Goal: Find specific page/section: Find specific page/section

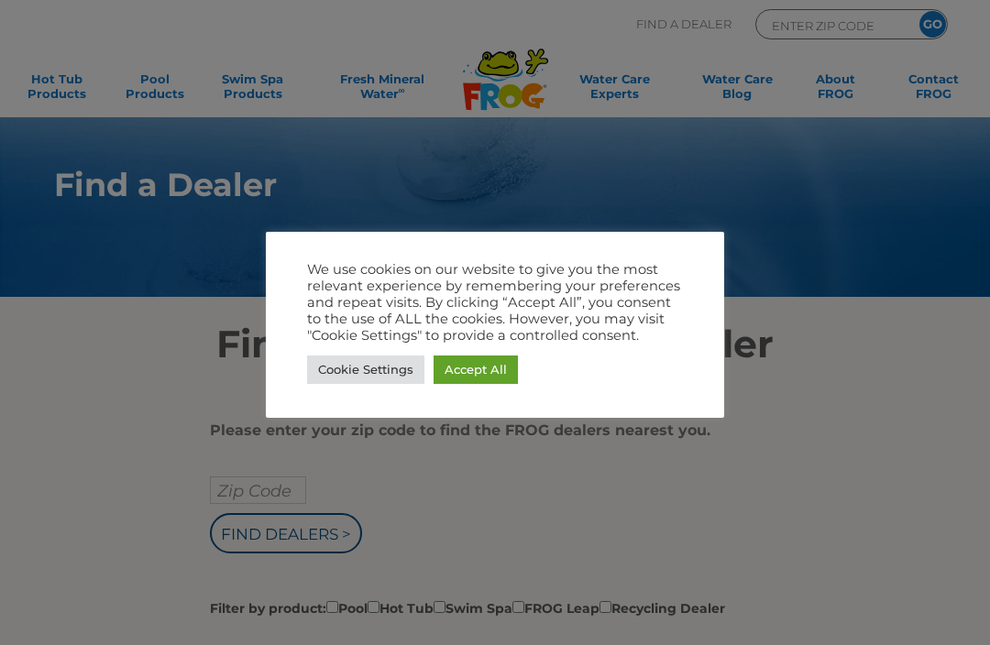
click at [474, 371] on link "Accept All" at bounding box center [476, 370] width 84 height 28
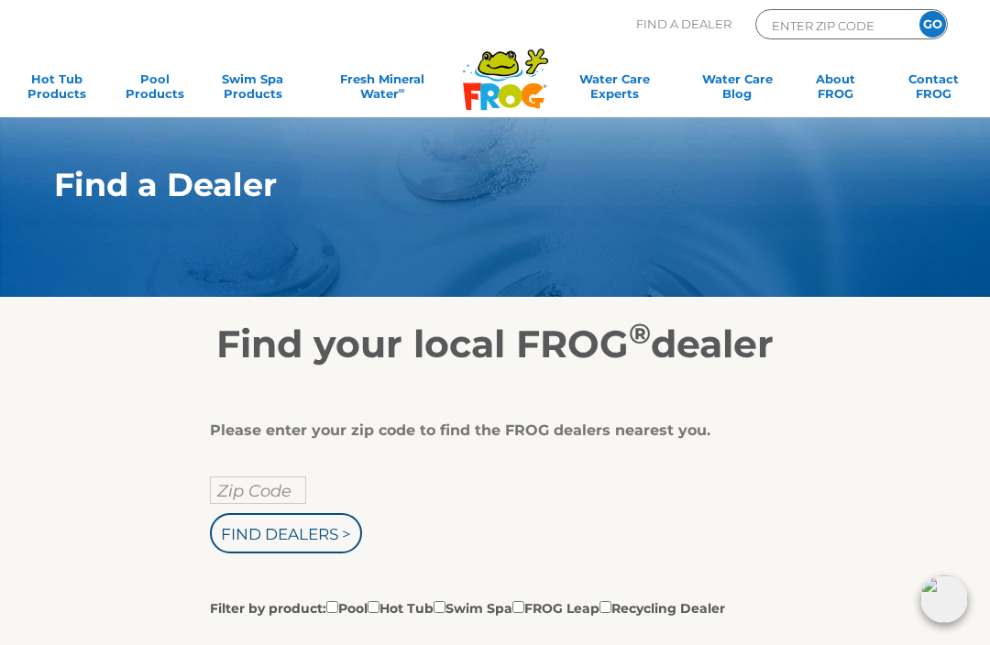
click at [282, 491] on input "Zip Code" at bounding box center [258, 490] width 96 height 27
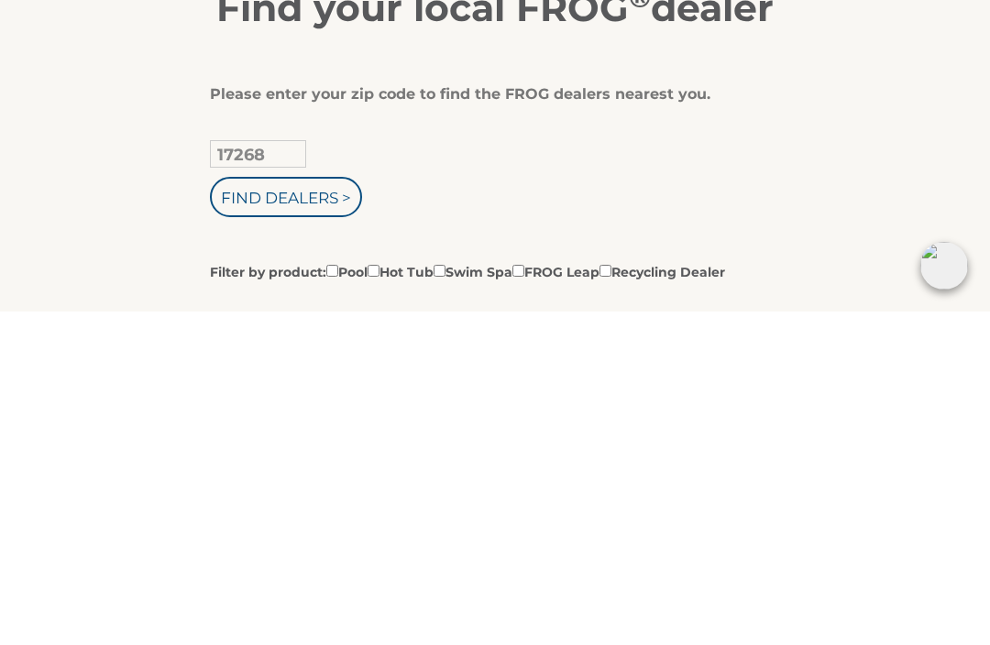
scroll to position [336, 0]
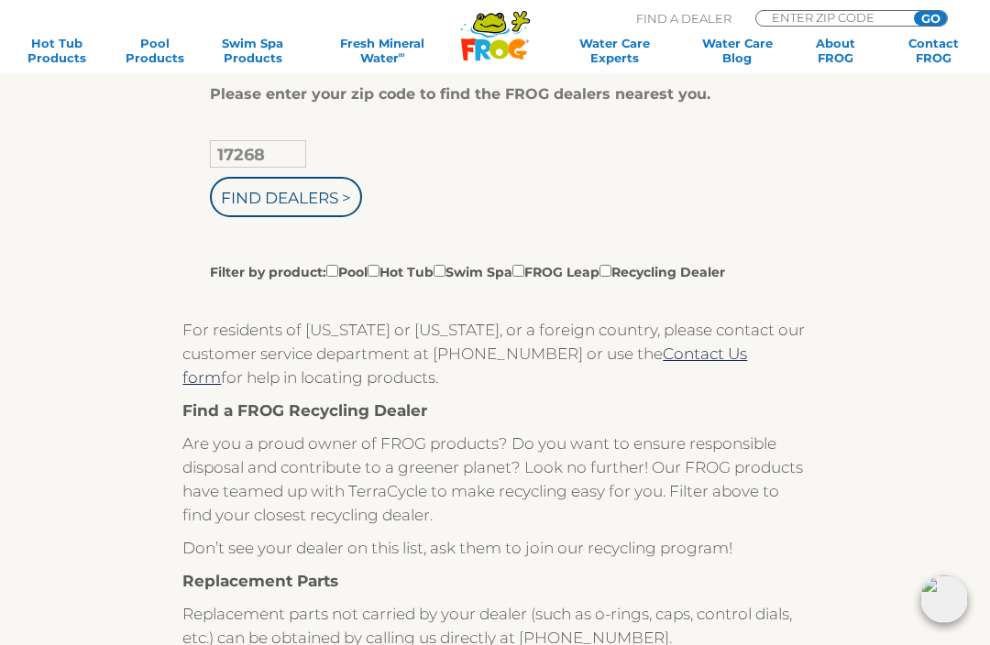
type input "17268"
click at [324, 211] on input "Find Dealers >" at bounding box center [286, 197] width 152 height 40
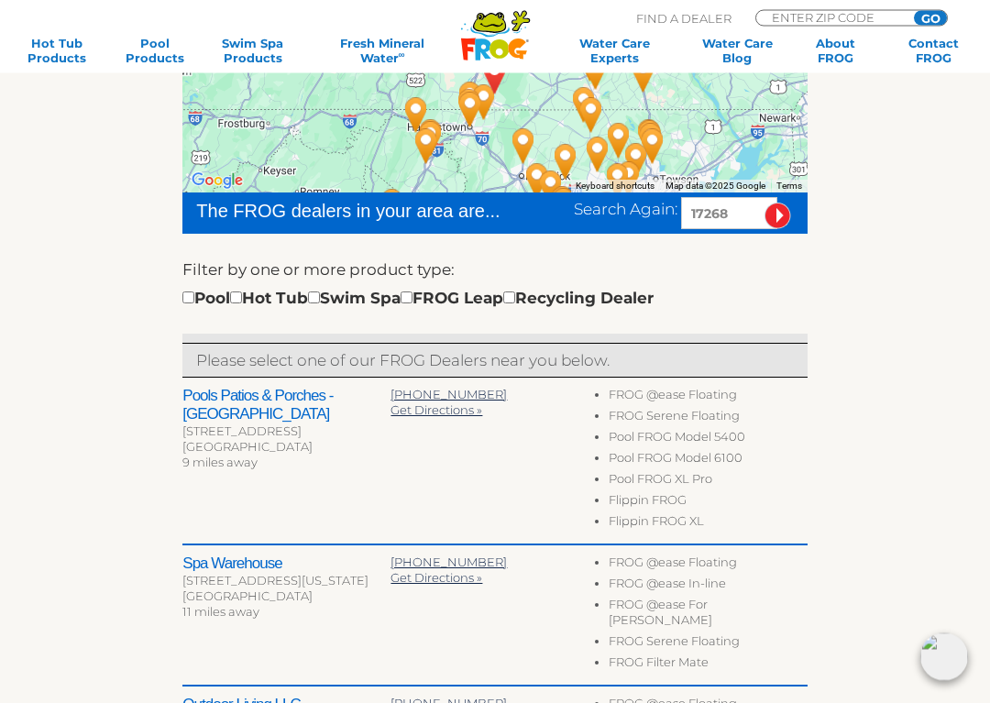
scroll to position [380, 0]
click at [194, 296] on input "checkbox" at bounding box center [188, 297] width 12 height 12
checkbox input "true"
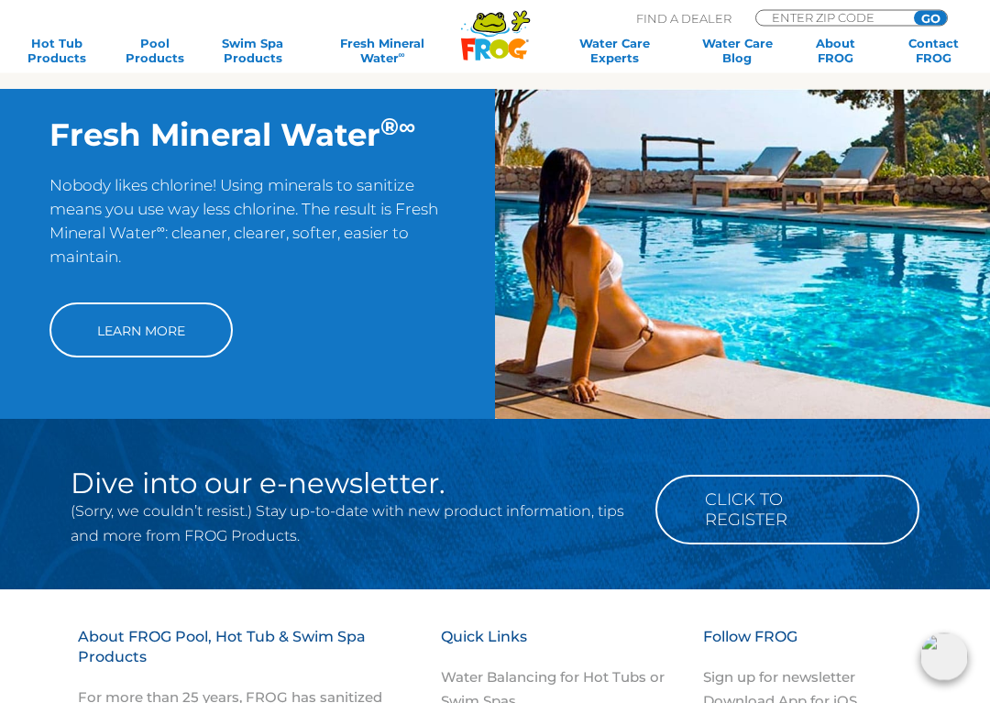
scroll to position [1636, 0]
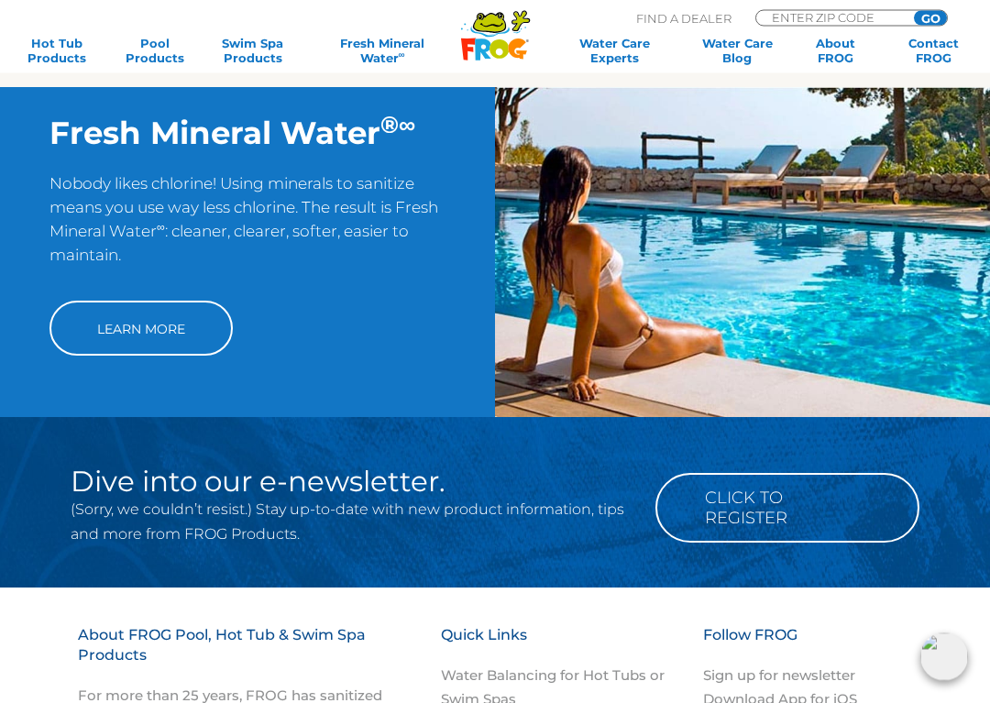
click at [396, 467] on h2 "Dive into our e-newsletter." at bounding box center [351, 482] width 560 height 30
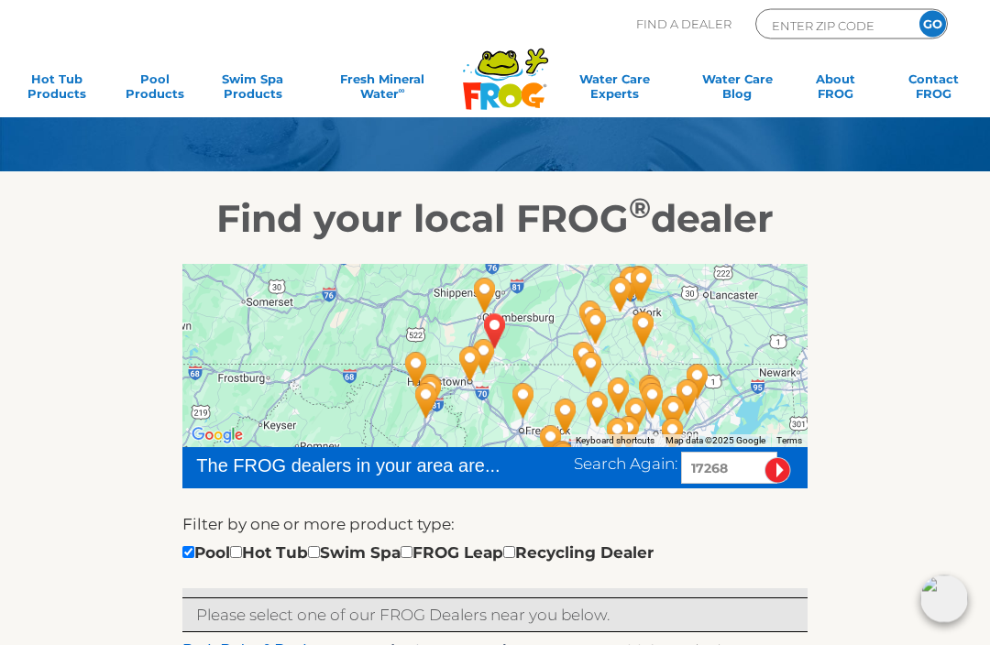
scroll to position [0, 0]
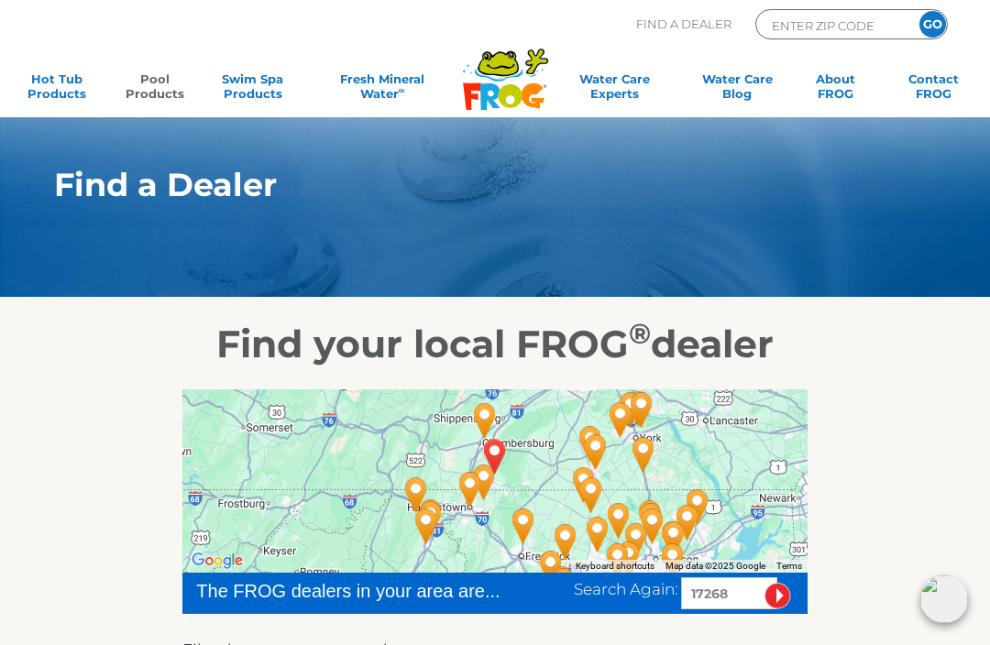
click at [145, 82] on link "Pool Products" at bounding box center [154, 89] width 76 height 37
click at [502, 88] on icon at bounding box center [511, 96] width 24 height 24
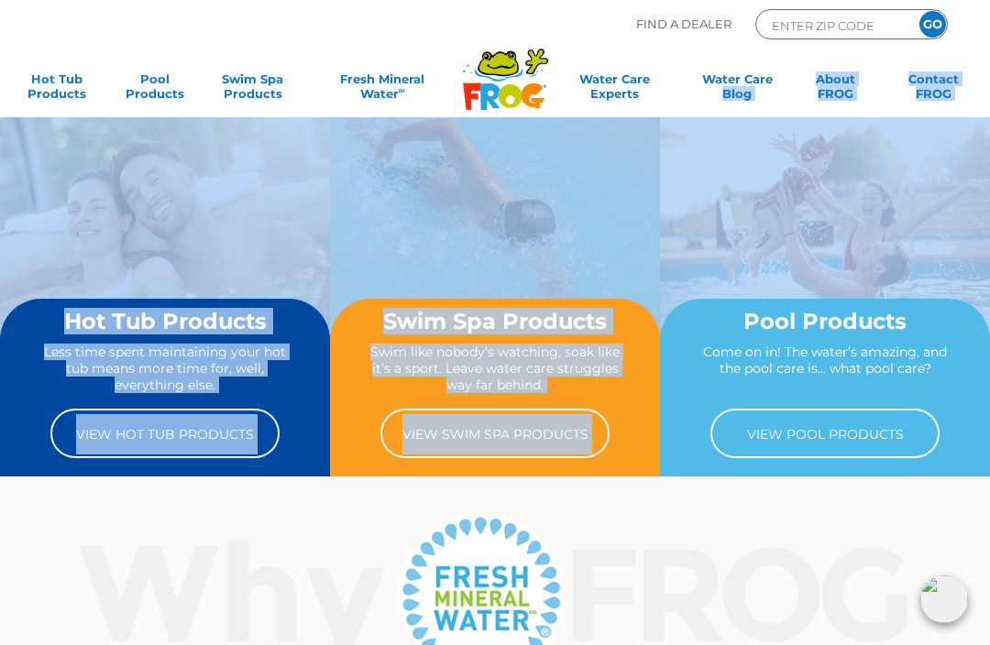
click at [793, 541] on img at bounding box center [495, 596] width 900 height 174
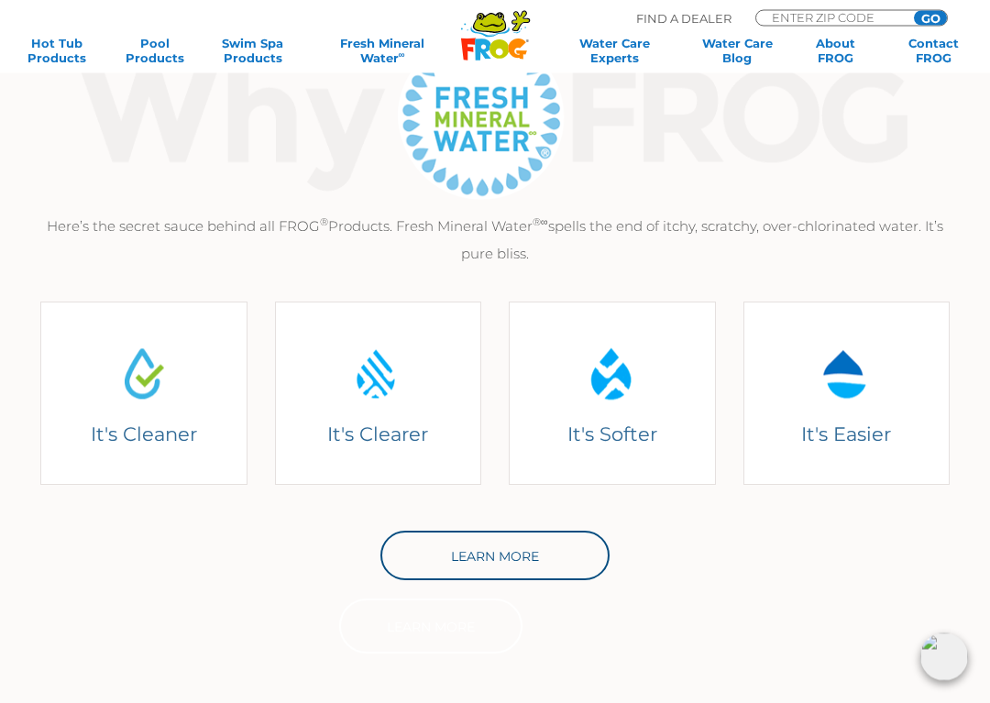
scroll to position [483, 0]
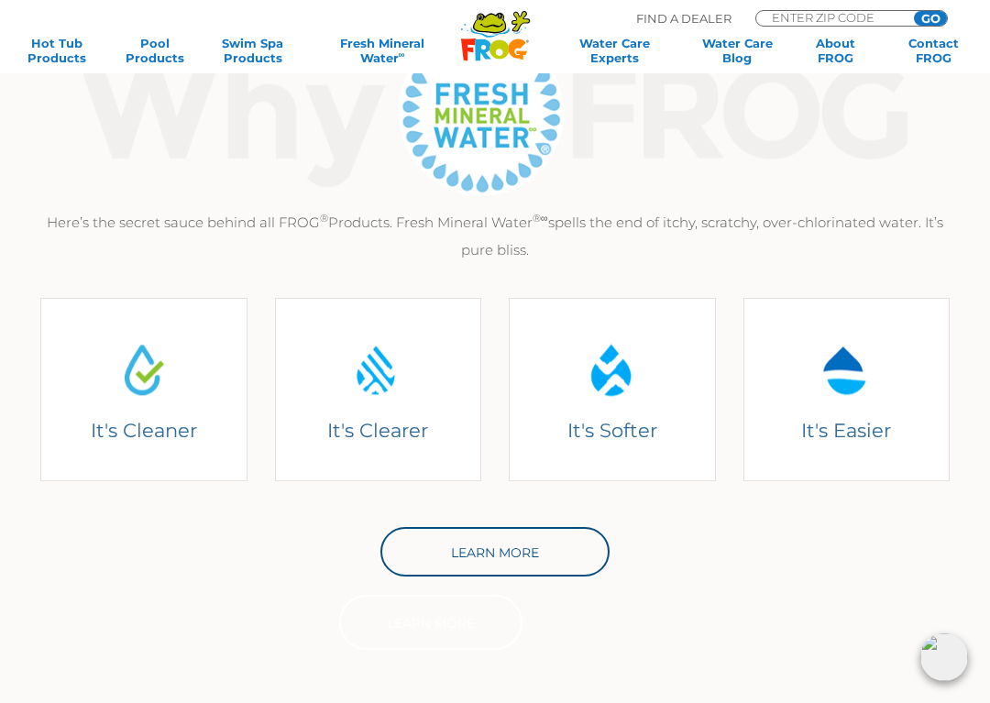
click at [577, 555] on link "Learn More" at bounding box center [494, 551] width 229 height 49
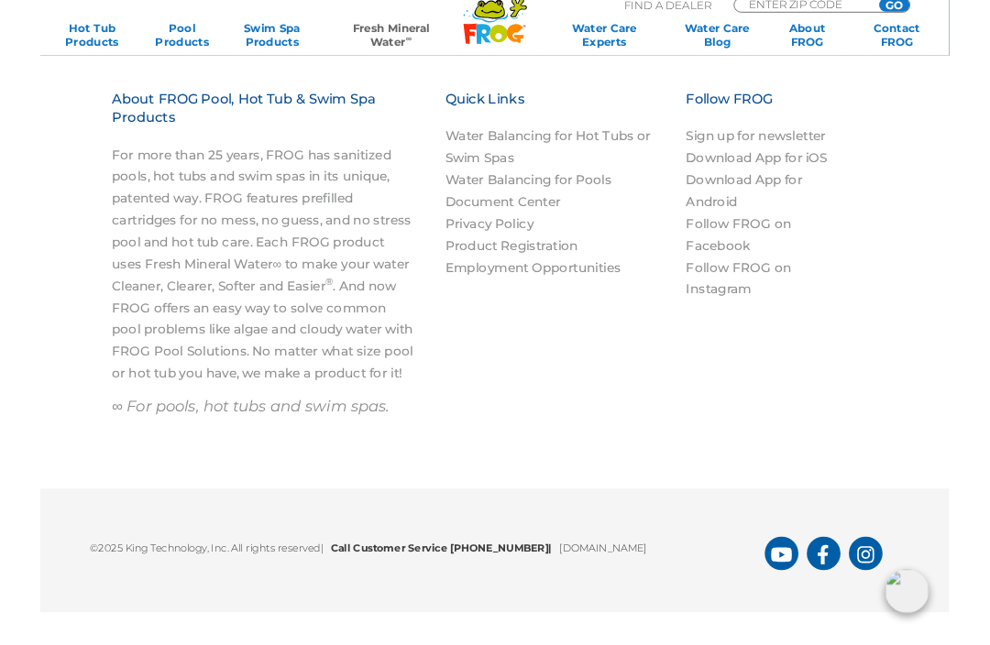
scroll to position [1763, 0]
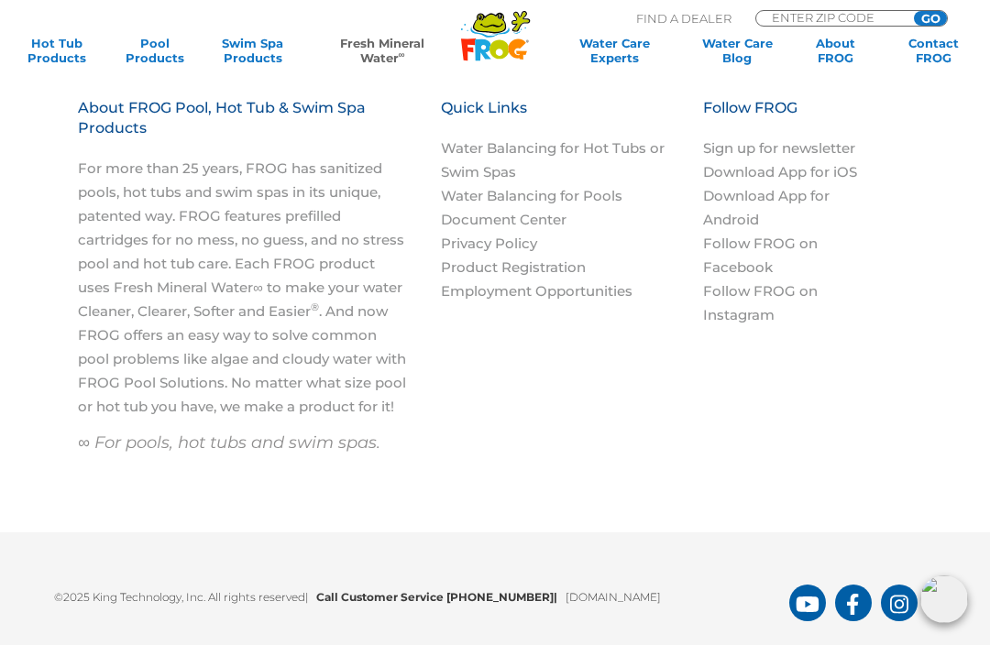
click at [824, 155] on link "Sign up for newsletter" at bounding box center [779, 147] width 152 height 17
